Goal: Information Seeking & Learning: Learn about a topic

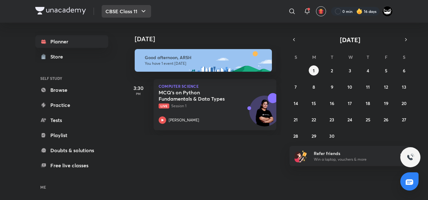
click at [129, 14] on button "CBSE Class 11" at bounding box center [126, 11] width 49 height 13
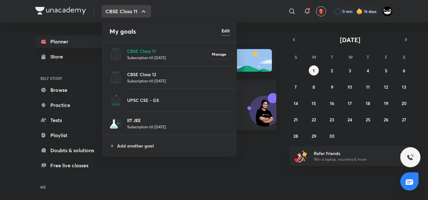
click at [148, 118] on p "IIT JEE" at bounding box center [178, 120] width 103 height 7
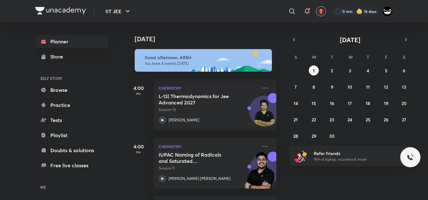
click at [234, 34] on div "[DATE]" at bounding box center [204, 33] width 157 height 20
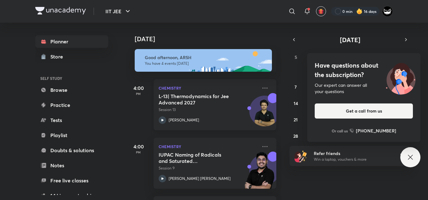
click at [190, 115] on div "L-13| Thermodynamics for Jee Advanced 2027 Session 13 [PERSON_NAME]" at bounding box center [208, 108] width 99 height 31
